Goal: Task Accomplishment & Management: Manage account settings

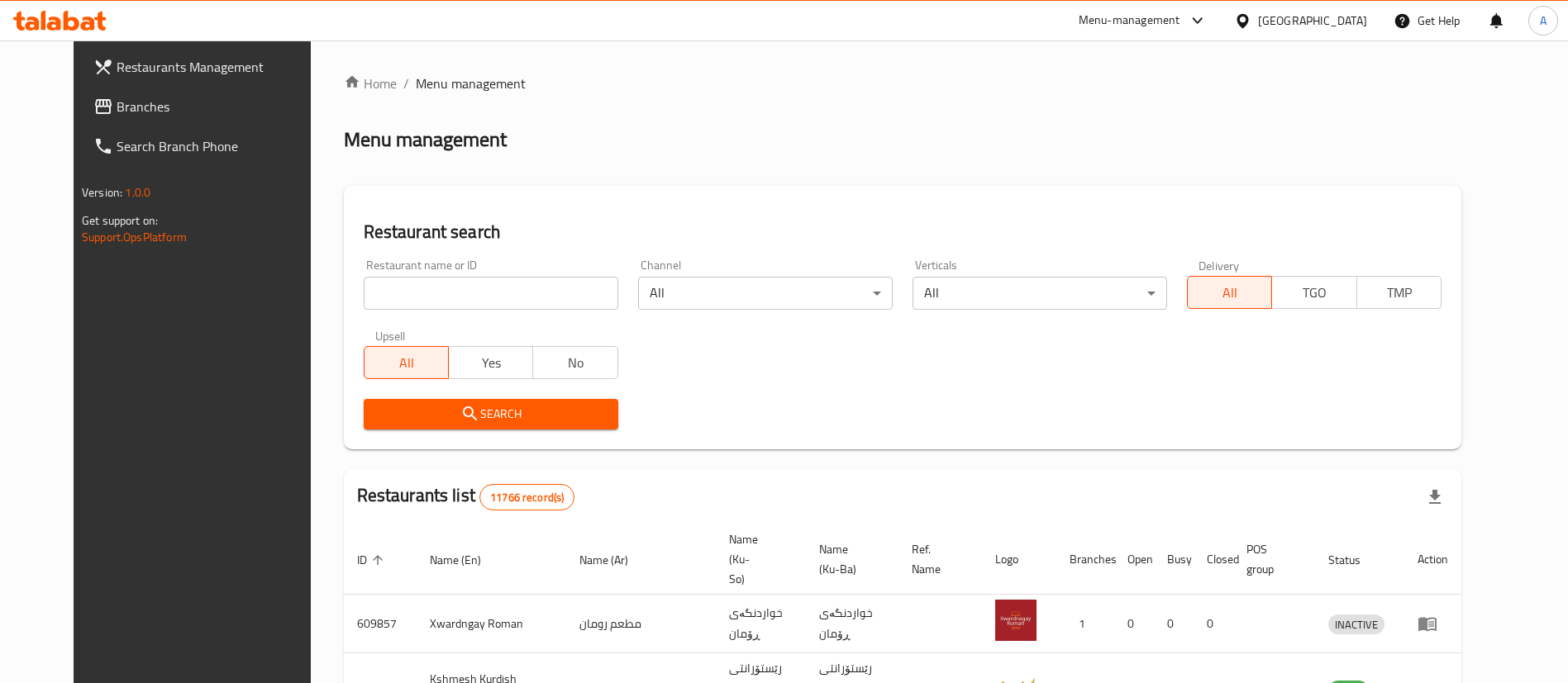
click at [1364, 19] on div "[GEOGRAPHIC_DATA]" at bounding box center [1313, 21] width 109 height 19
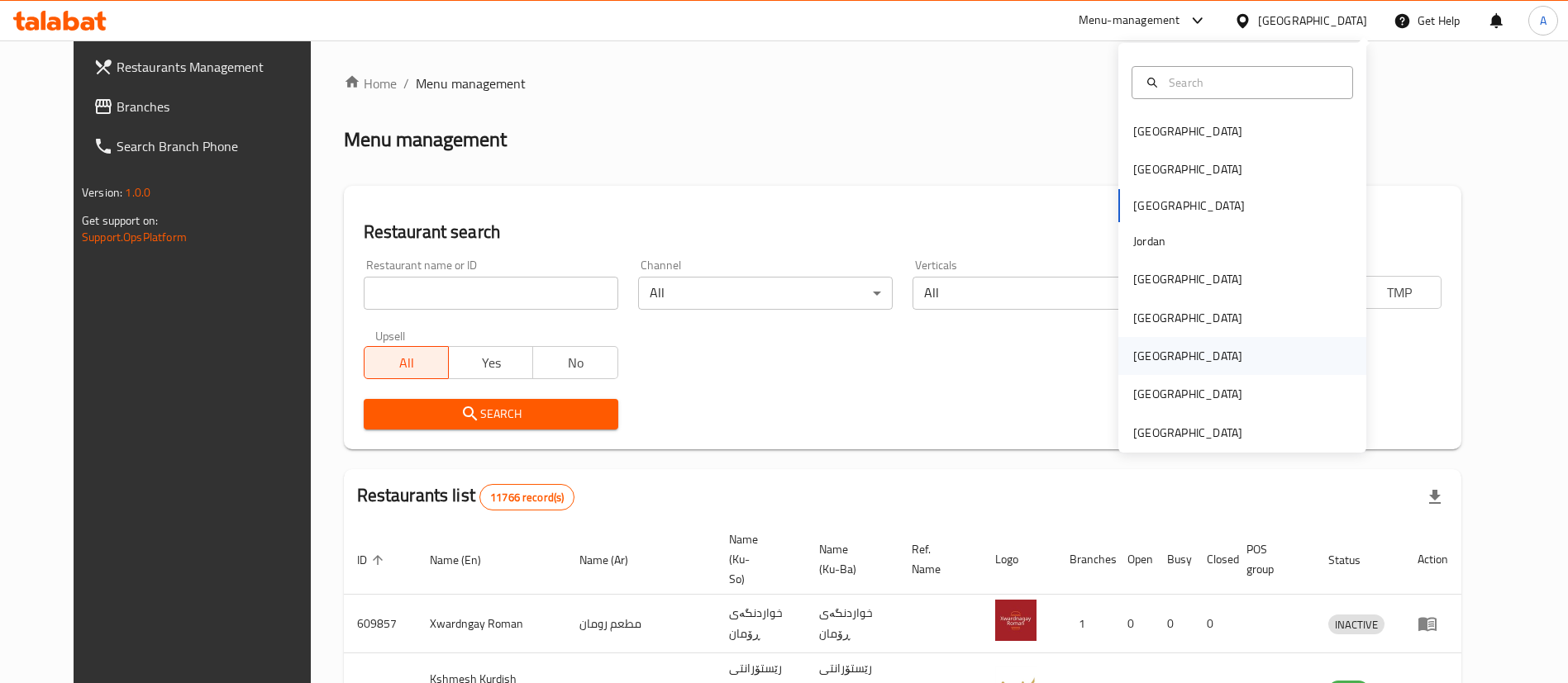
click at [1181, 358] on div "[GEOGRAPHIC_DATA]" at bounding box center [1242, 356] width 248 height 38
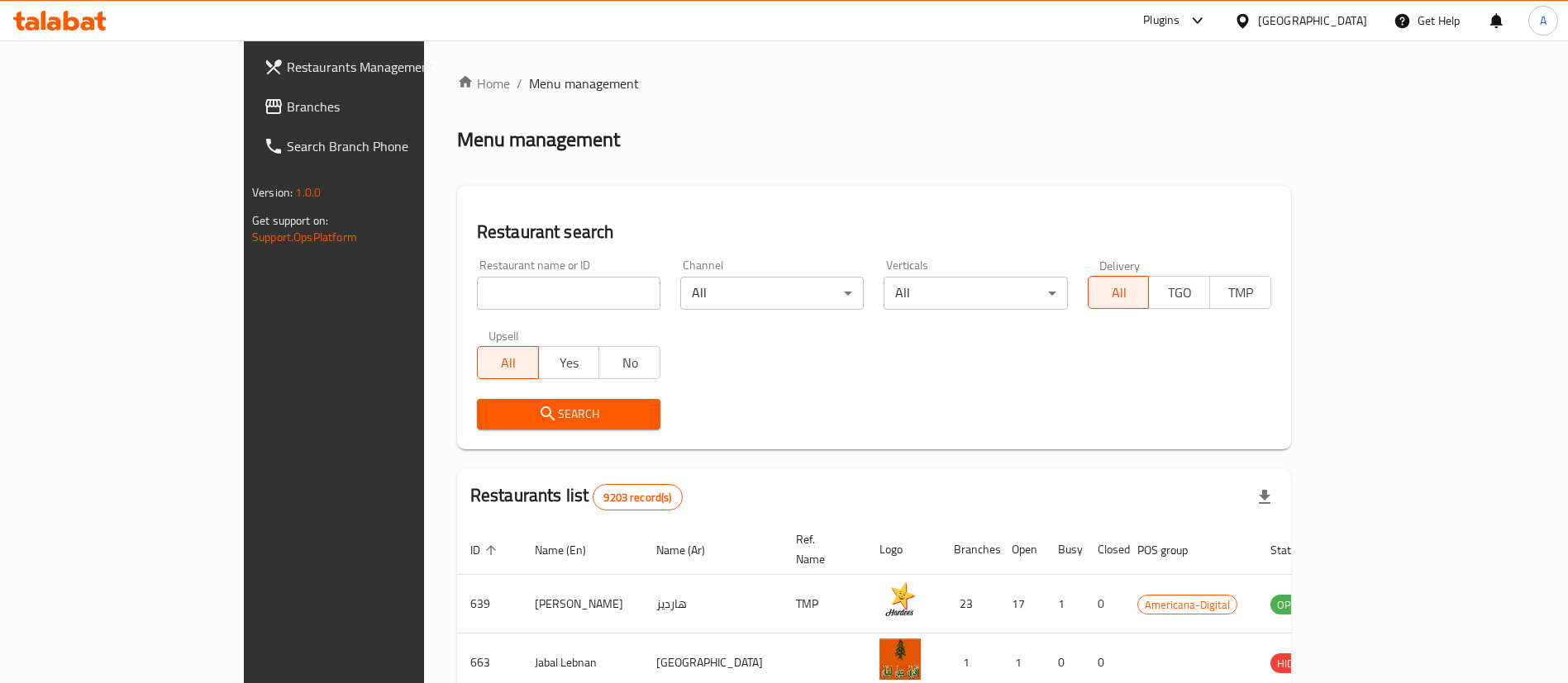
click at [477, 292] on input "search" at bounding box center [569, 293] width 184 height 33
paste input "[GEOGRAPHIC_DATA]"
type input "[GEOGRAPHIC_DATA]"
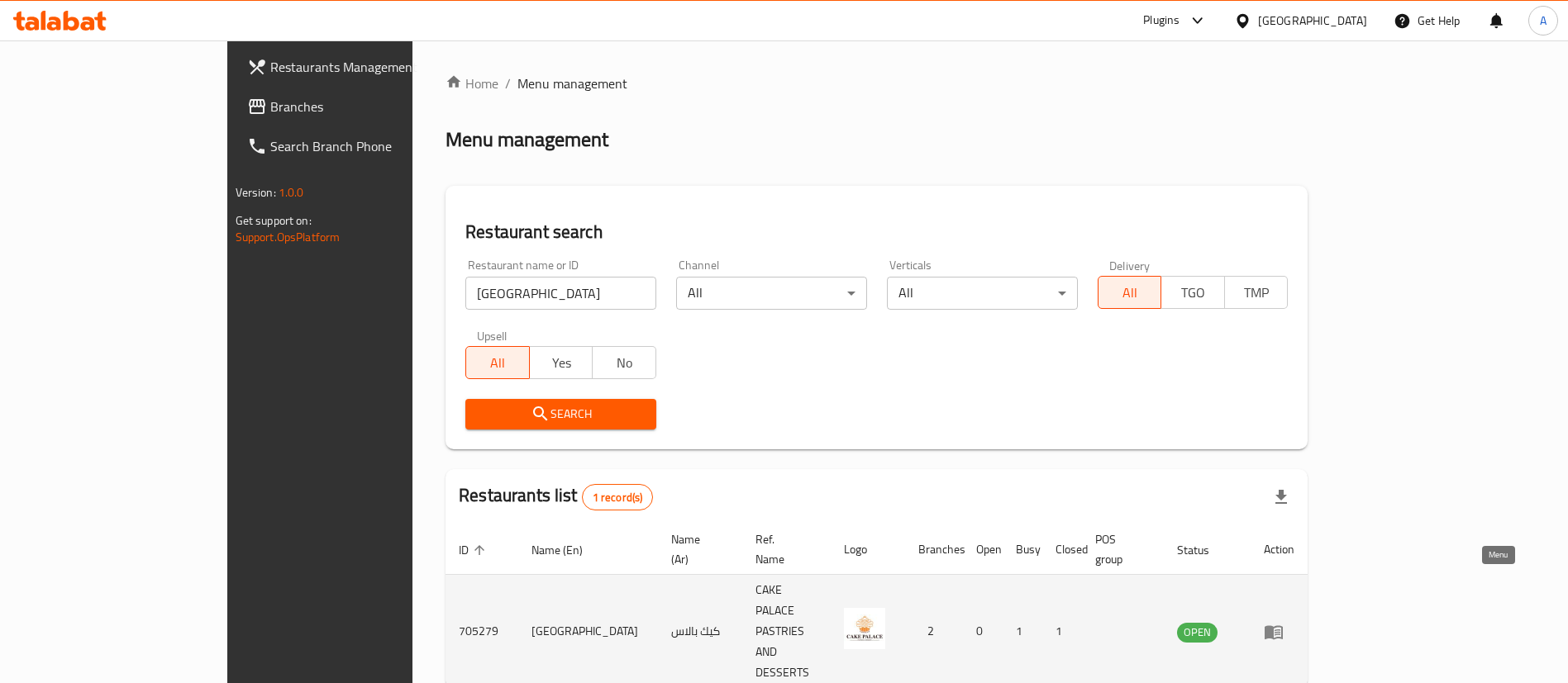
click at [1294, 622] on link "enhanced table" at bounding box center [1279, 632] width 30 height 20
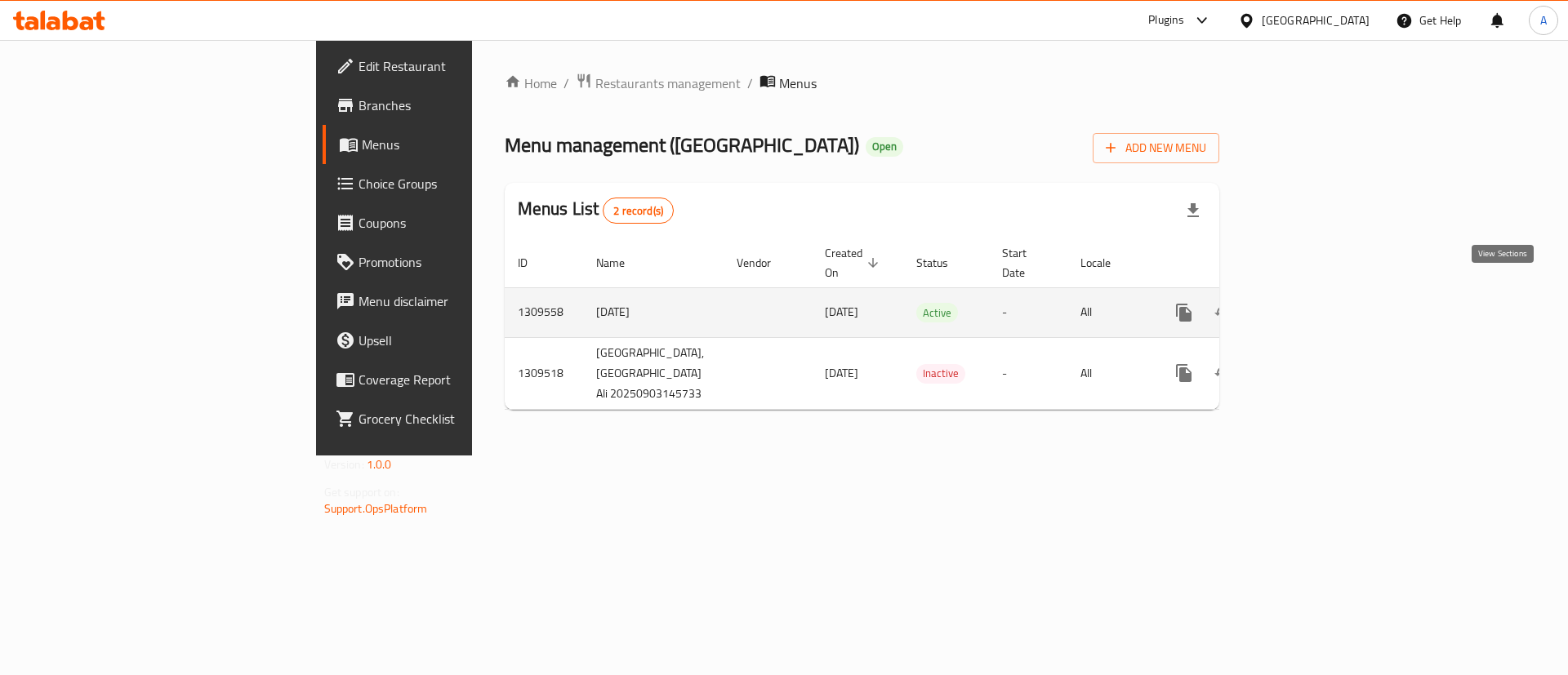
click at [1311, 303] on icon "enhanced table" at bounding box center [1302, 313] width 19 height 19
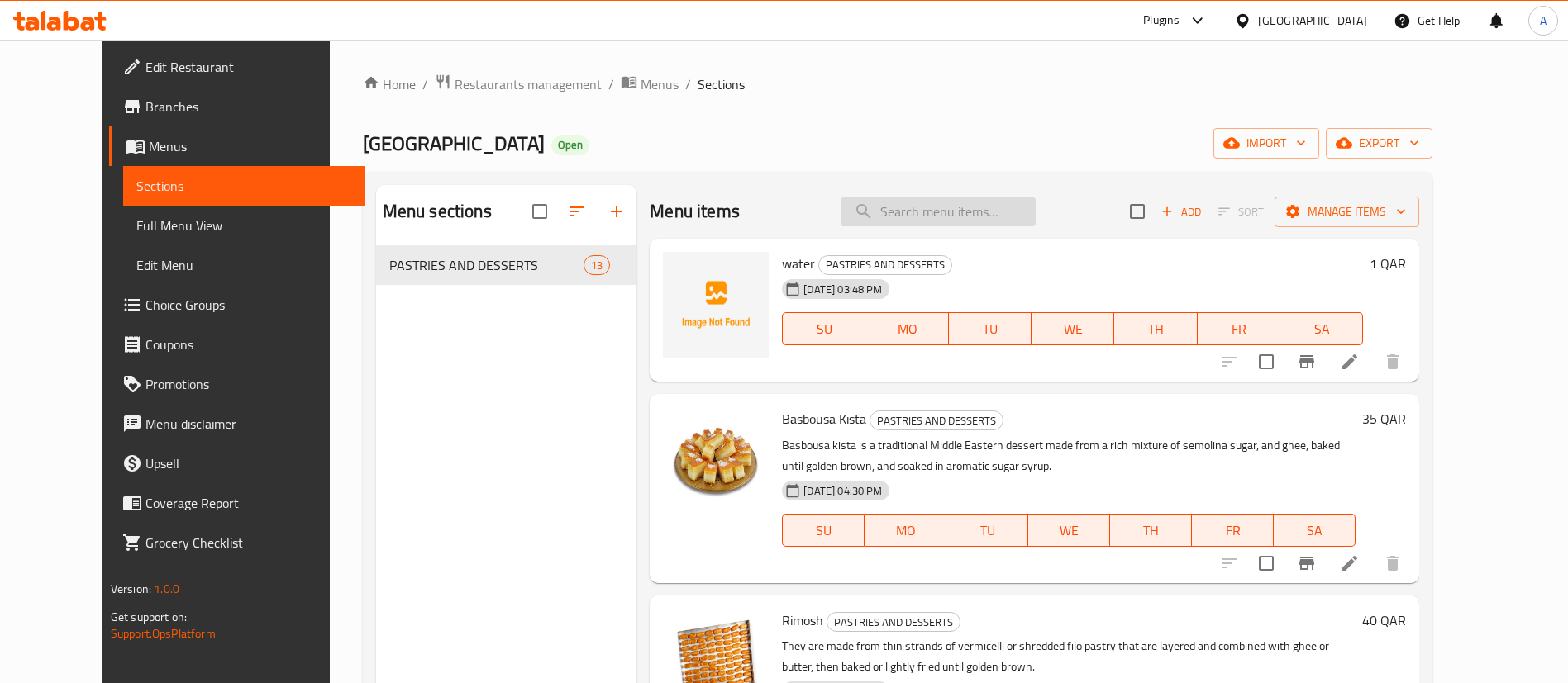
click at [945, 217] on input "search" at bounding box center [938, 212] width 196 height 29
drag, startPoint x: 618, startPoint y: 1, endPoint x: 979, endPoint y: 14, distance: 361.2
click at [980, 14] on div "Plugins Qatar Get Help A" at bounding box center [784, 21] width 1568 height 40
click at [1027, 81] on ol "Home / Restaurants management / Menus / Sections" at bounding box center [897, 84] width 1069 height 21
click at [640, 81] on span "Menus" at bounding box center [659, 84] width 38 height 20
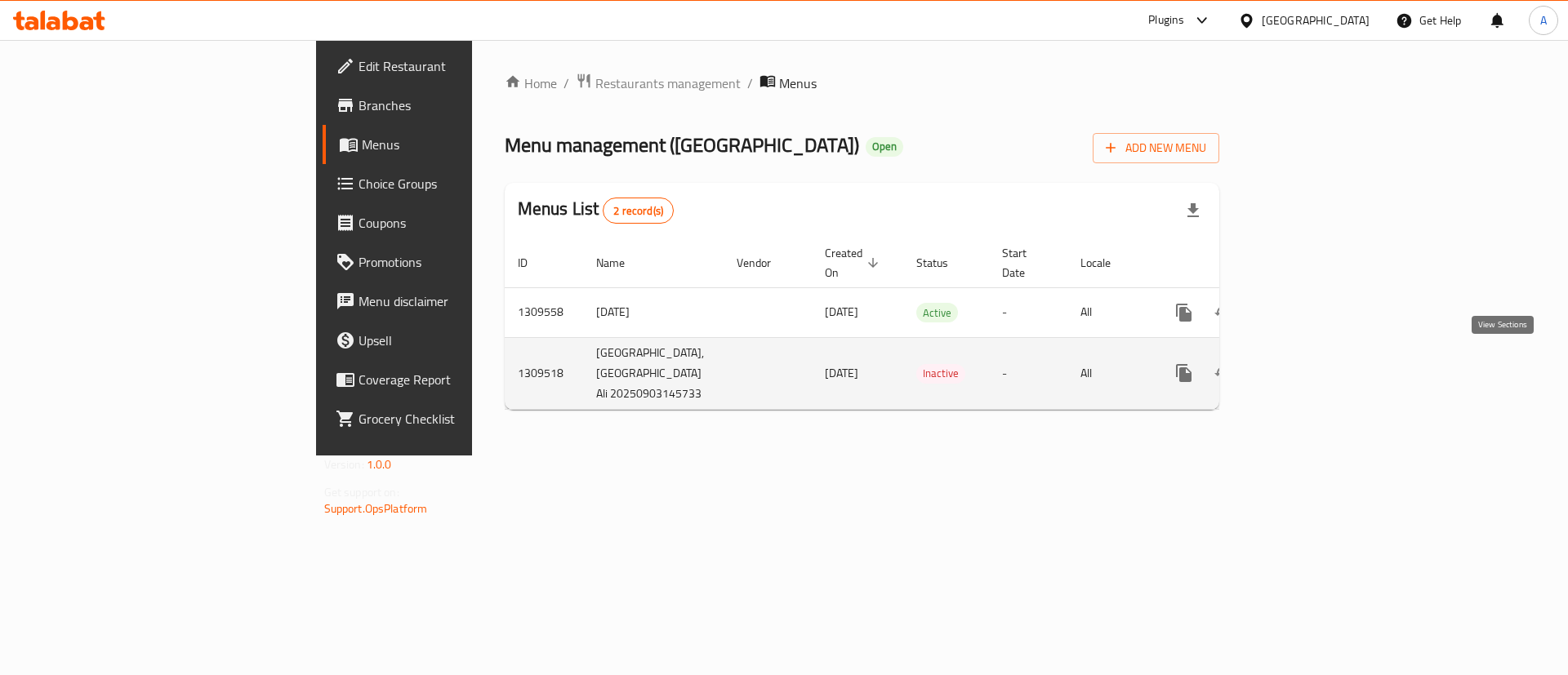
click at [1311, 368] on icon "enhanced table" at bounding box center [1302, 373] width 19 height 19
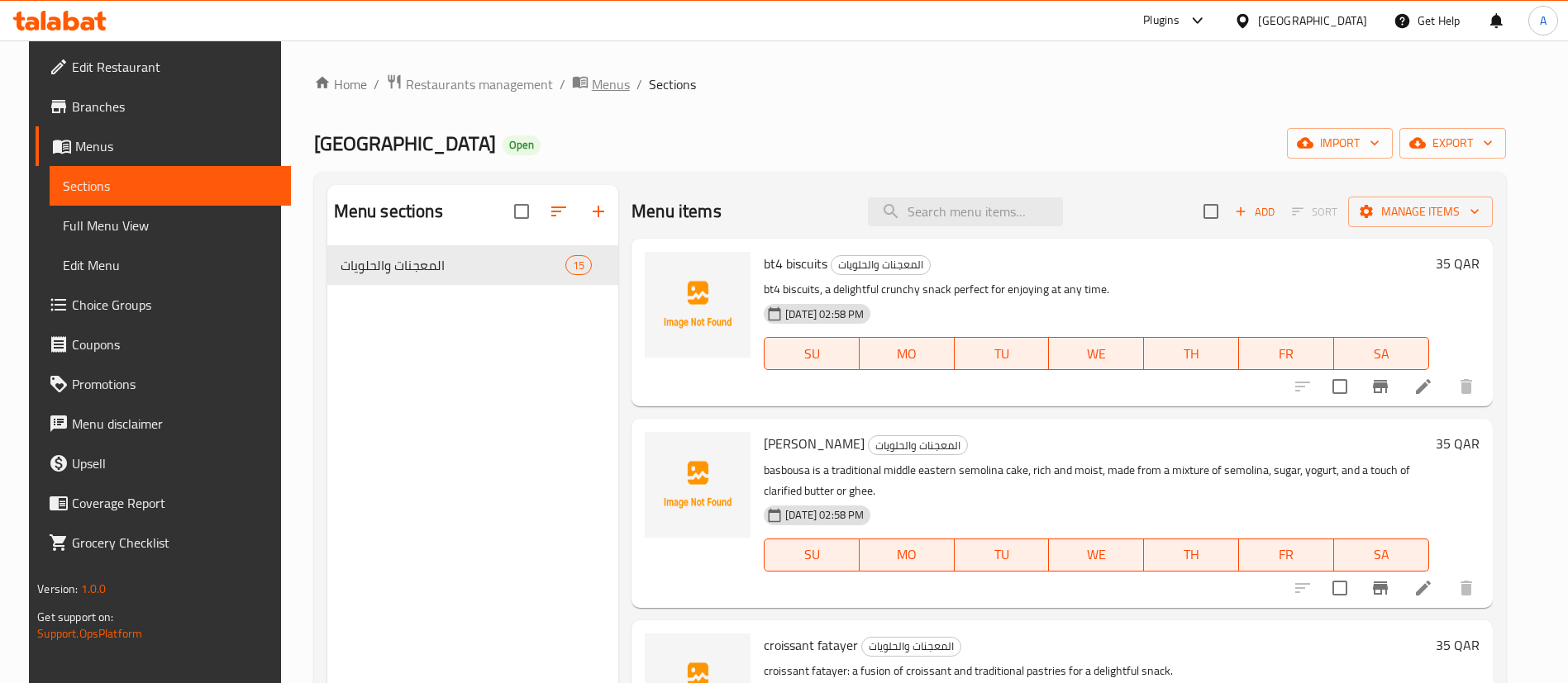
click at [592, 84] on span "Menus" at bounding box center [610, 84] width 38 height 20
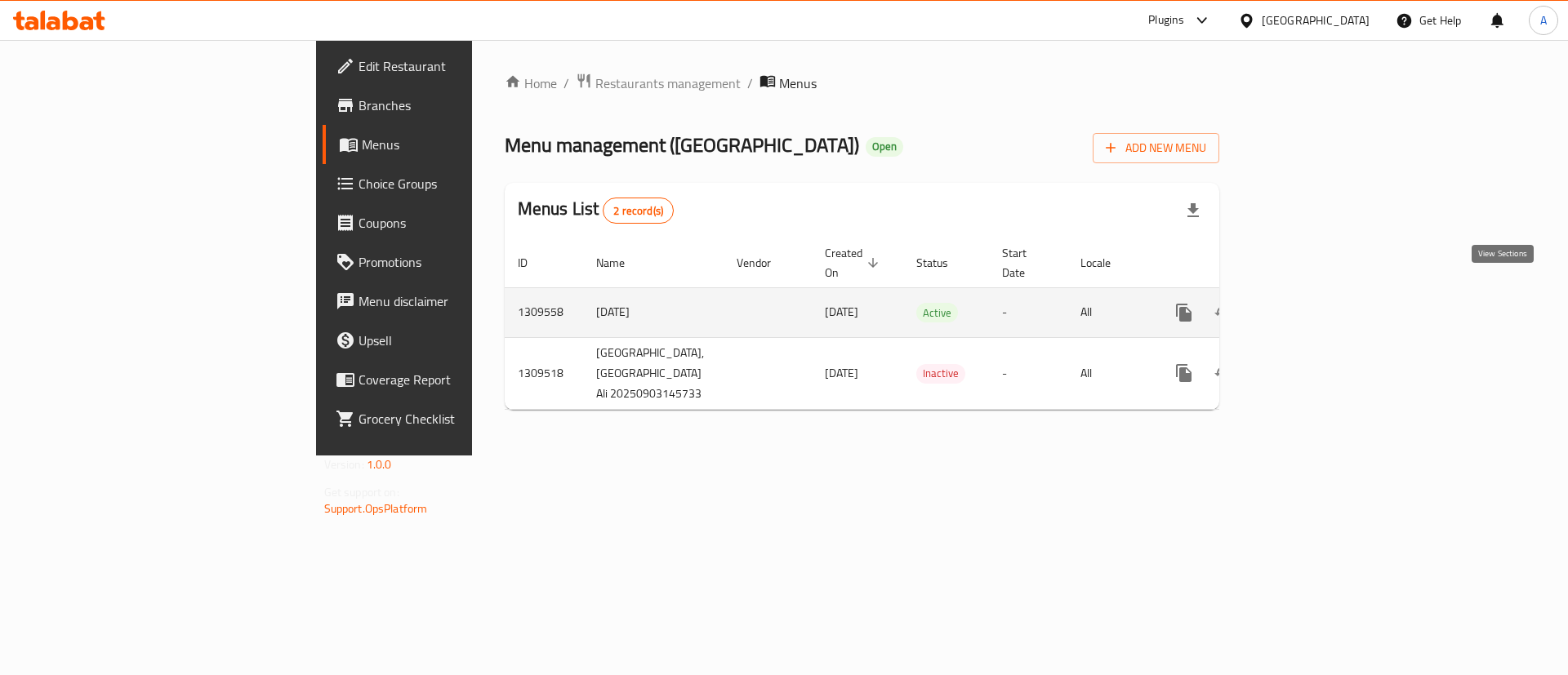
click at [1321, 294] on link "enhanced table" at bounding box center [1302, 313] width 40 height 40
